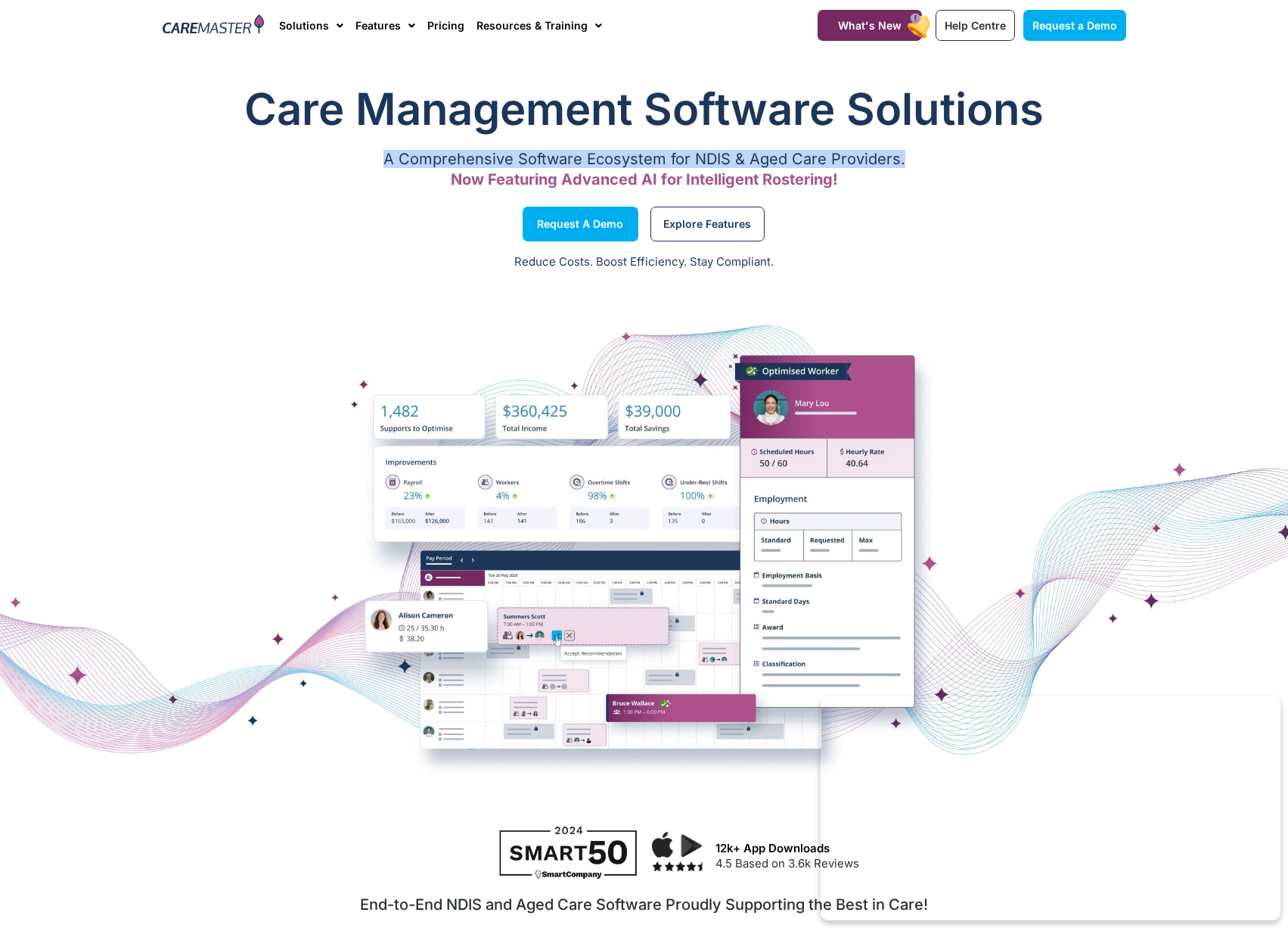
drag, startPoint x: 451, startPoint y: 156, endPoint x: 901, endPoint y: 157, distance: 450.0
click at [901, 157] on p "A Comprehensive Software Ecosystem for NDIS & Aged Care Providers." at bounding box center [644, 159] width 963 height 10
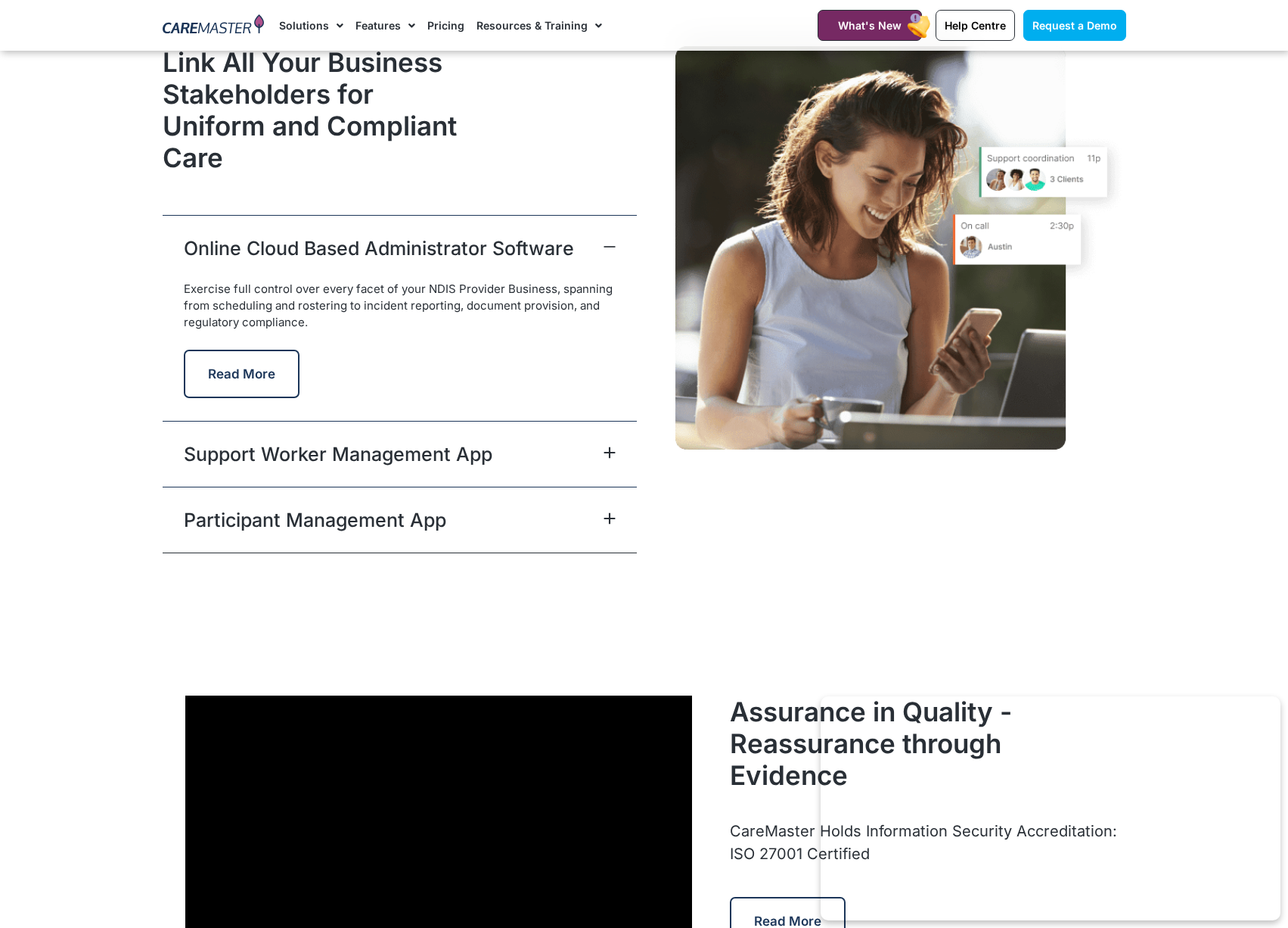
scroll to position [3783, 0]
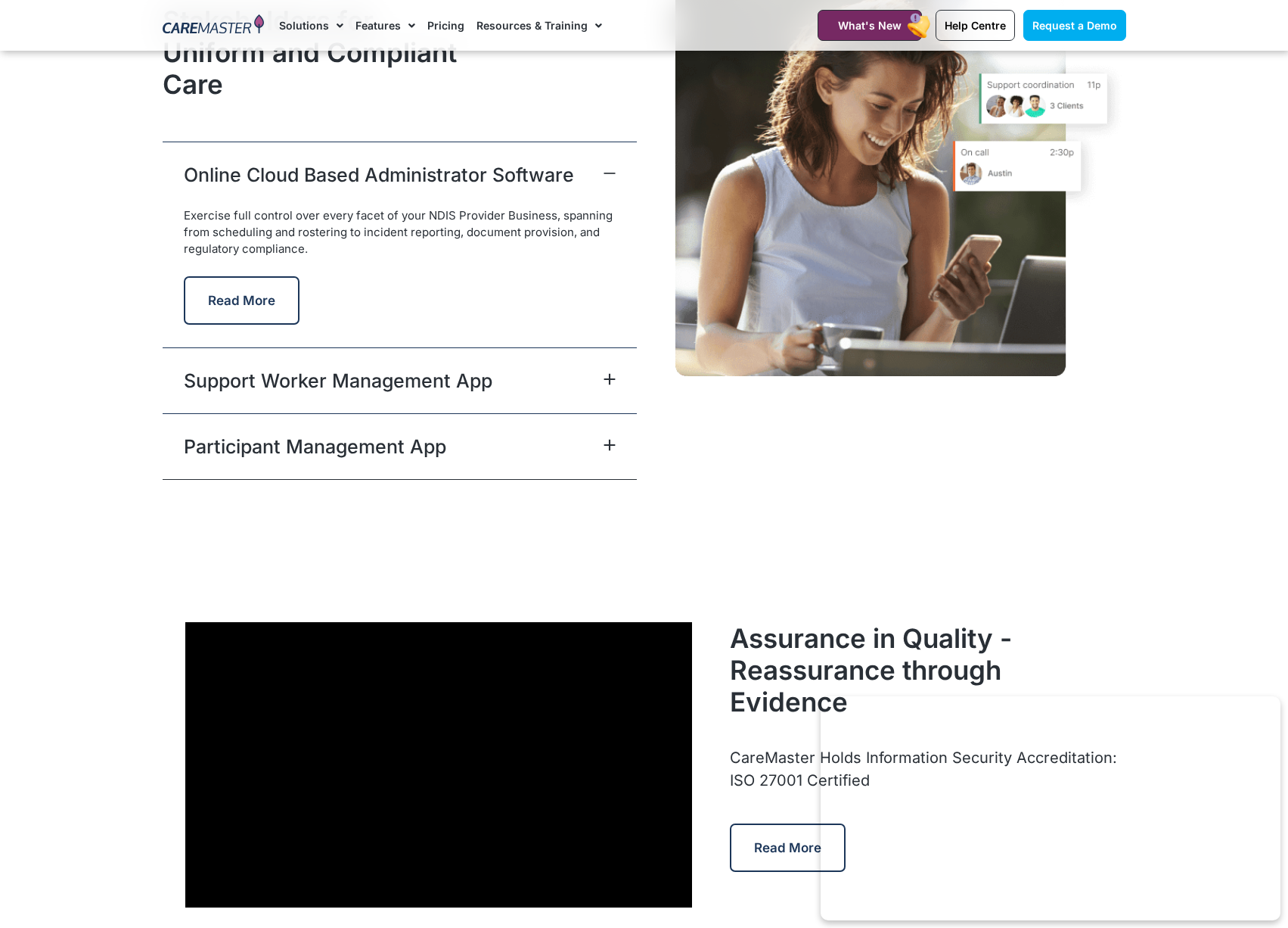
click at [429, 439] on link "Participant Management App" at bounding box center [314, 446] width 262 height 27
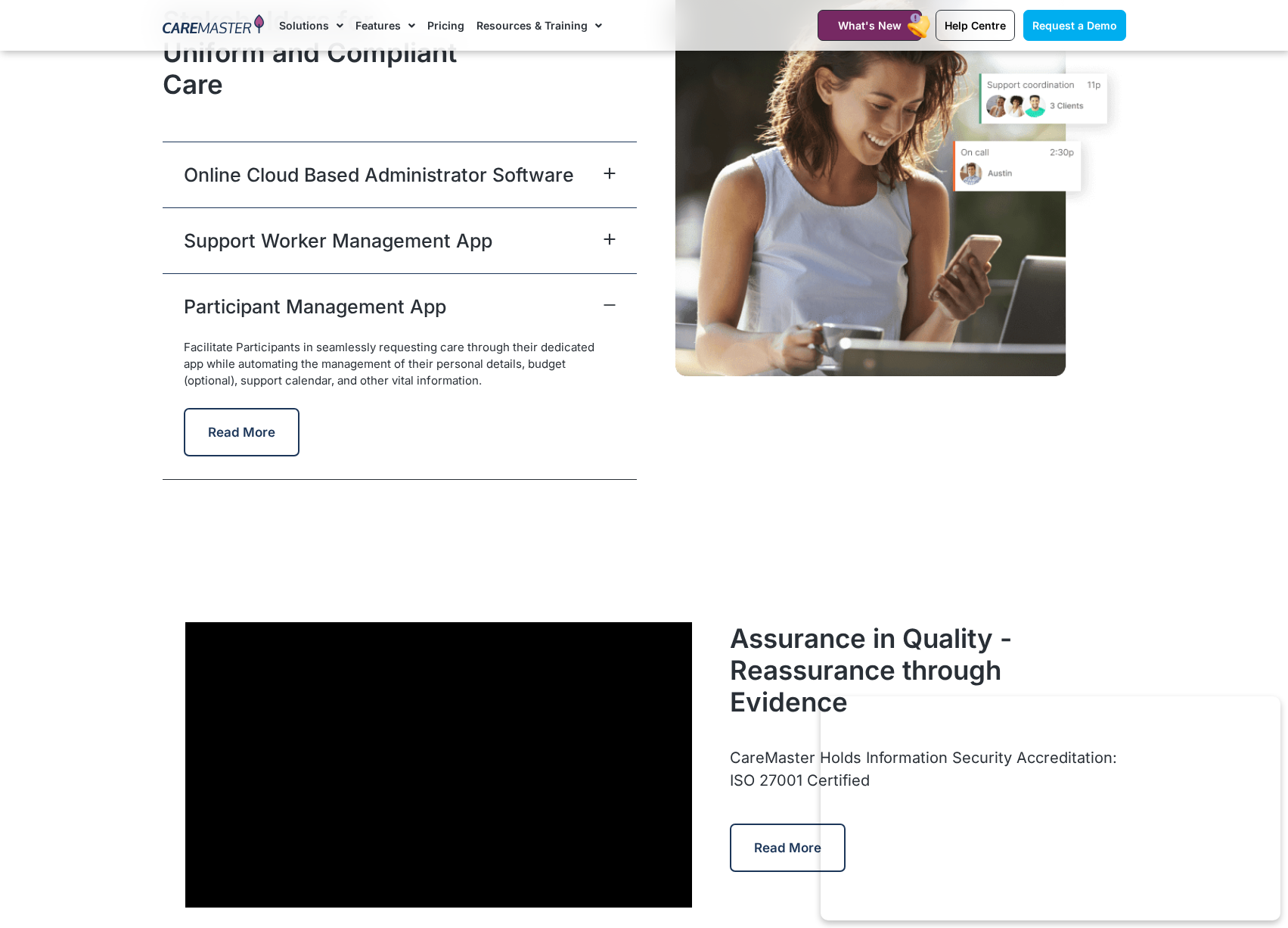
click at [428, 259] on div "Support Worker Management App" at bounding box center [399, 240] width 474 height 65
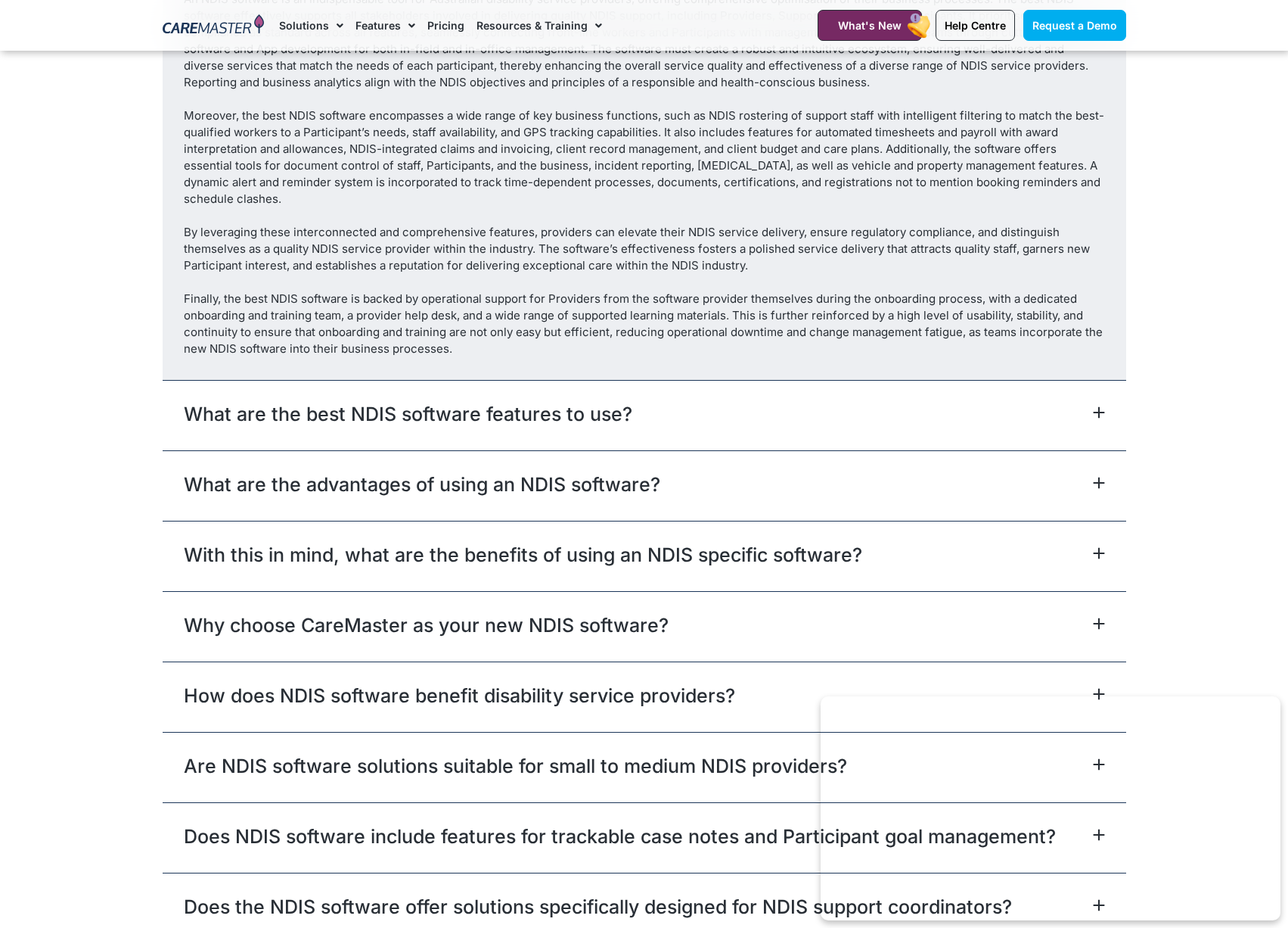
scroll to position [8852, 0]
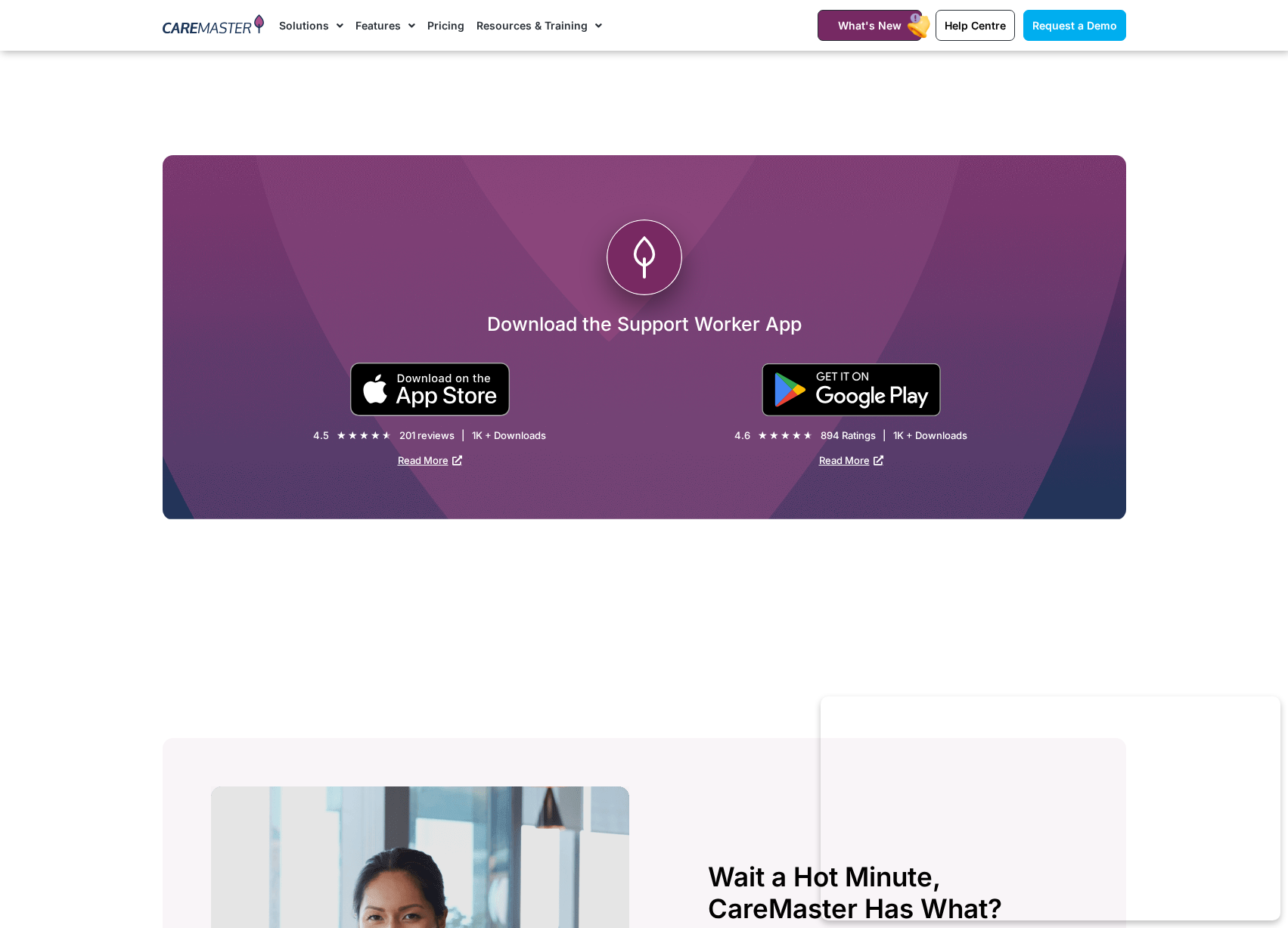
scroll to position [2648, 0]
